Goal: Find specific page/section: Find specific page/section

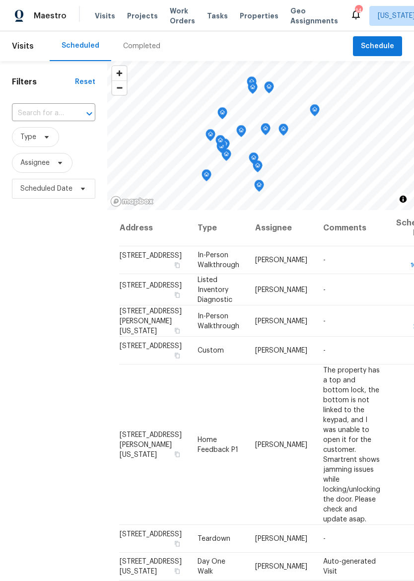
click at [247, 12] on span "Properties" at bounding box center [259, 16] width 39 height 10
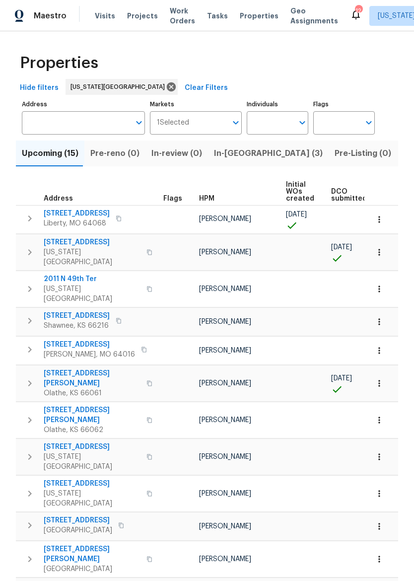
click at [235, 154] on span "In-[GEOGRAPHIC_DATA] (3)" at bounding box center [268, 154] width 109 height 14
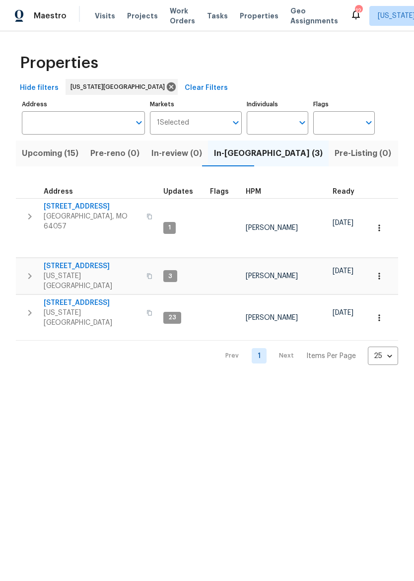
click at [147, 214] on icon "button" at bounding box center [150, 217] width 6 height 6
click at [30, 214] on icon "button" at bounding box center [29, 217] width 3 height 6
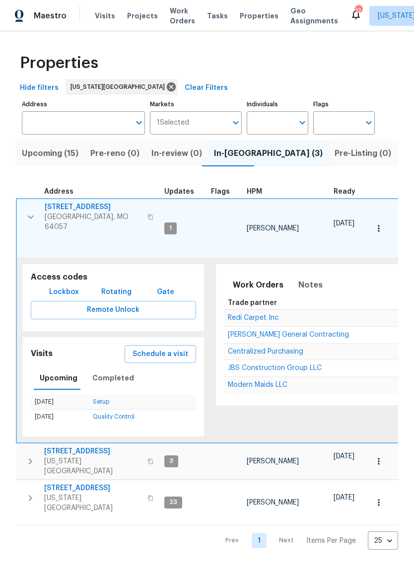
click at [59, 286] on span "Lockbox" at bounding box center [64, 292] width 30 height 12
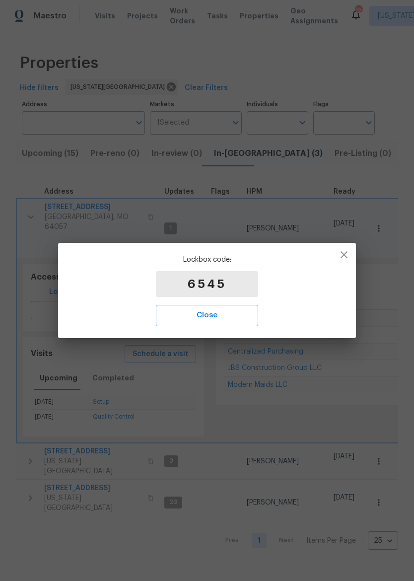
click at [228, 315] on span "Close" at bounding box center [207, 315] width 80 height 13
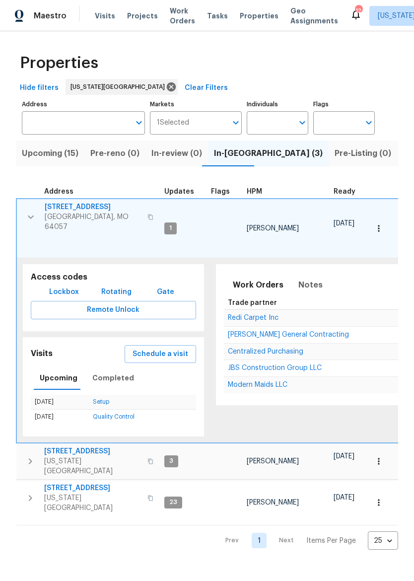
click at [29, 211] on icon "button" at bounding box center [31, 217] width 12 height 12
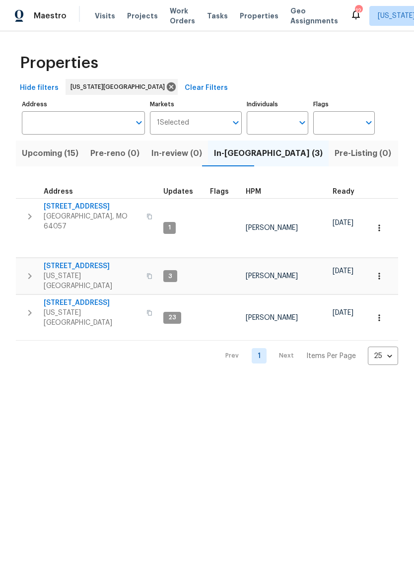
click at [144, 301] on button "button" at bounding box center [150, 313] width 12 height 24
click at [147, 310] on icon "button" at bounding box center [150, 313] width 6 height 6
